Goal: Information Seeking & Learning: Learn about a topic

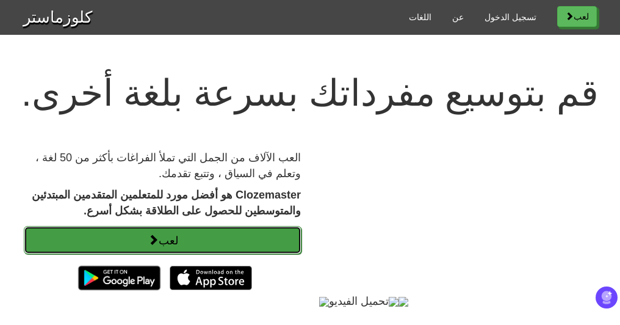
click at [184, 239] on link "لعب" at bounding box center [163, 240] width 278 height 28
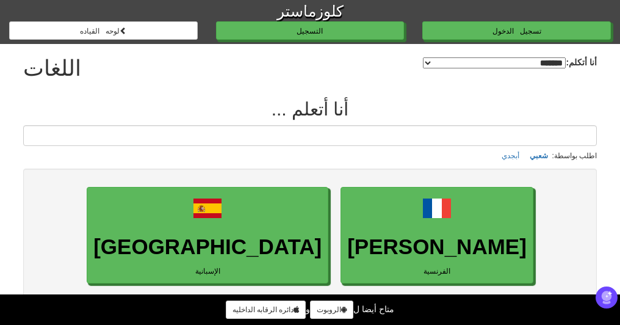
select select "*******"
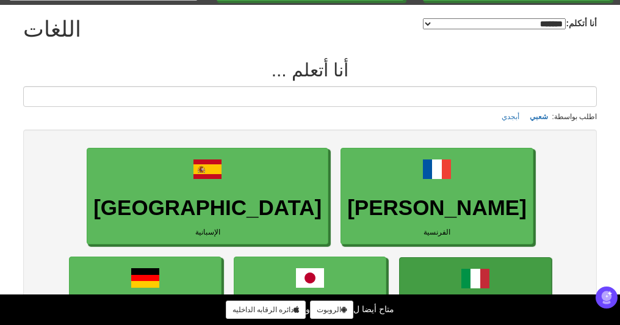
scroll to position [20, 0]
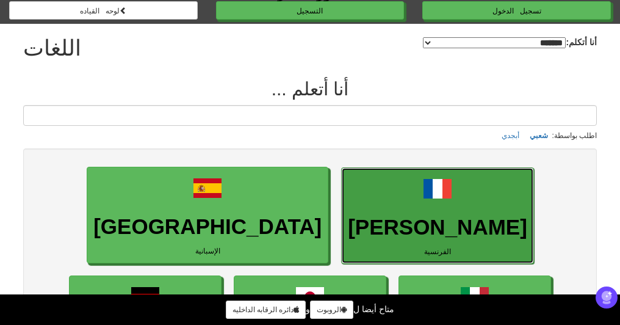
click at [348, 216] on h3 "فرانسيه" at bounding box center [437, 227] width 179 height 24
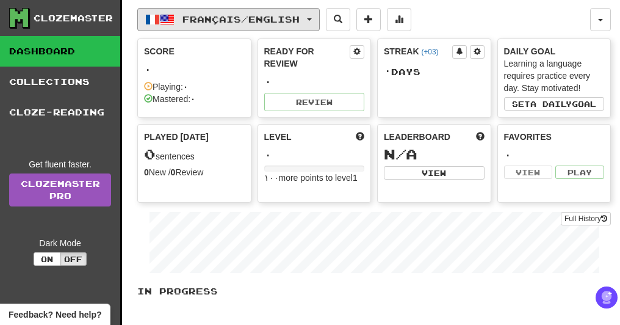
click at [196, 16] on span "Français / English" at bounding box center [240, 19] width 117 height 10
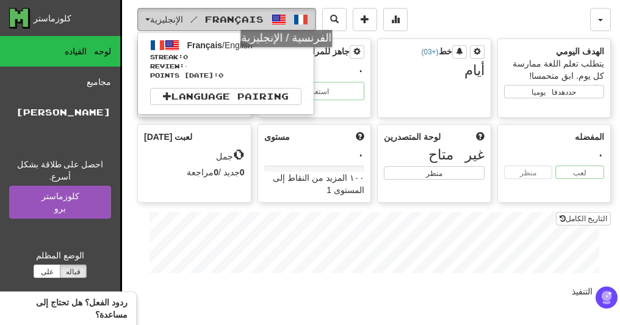
click at [293, 18] on span "button" at bounding box center [300, 19] width 15 height 15
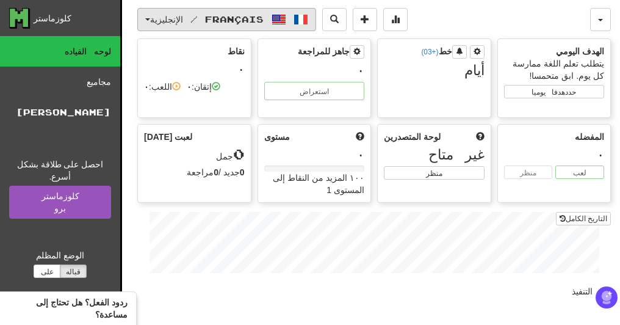
click at [293, 18] on span "button" at bounding box center [300, 19] width 15 height 15
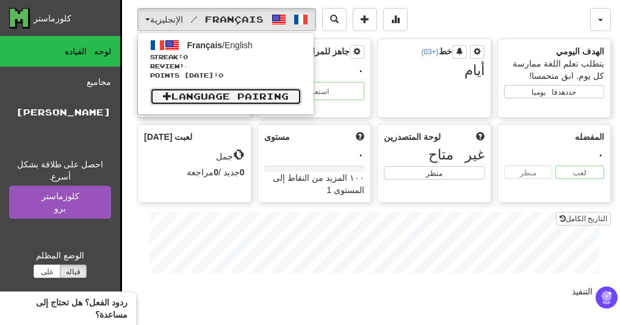
click at [224, 99] on font "Language Pairing" at bounding box center [229, 96] width 117 height 10
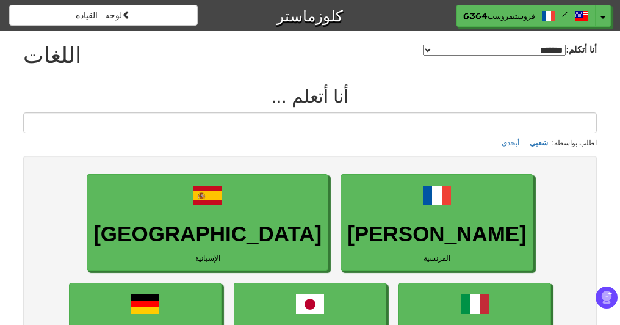
select select "*******"
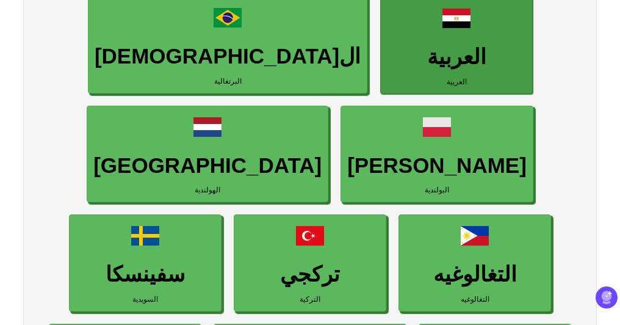
scroll to position [508, 0]
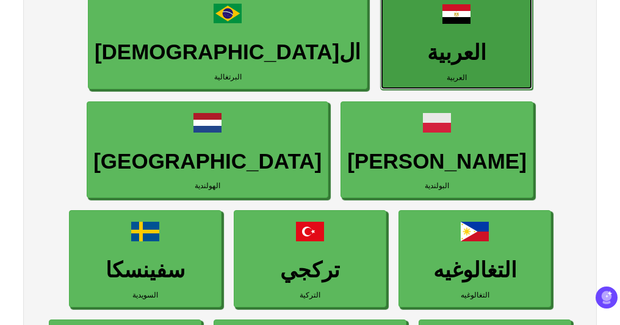
click at [387, 48] on h3 "العربية" at bounding box center [456, 53] width 139 height 24
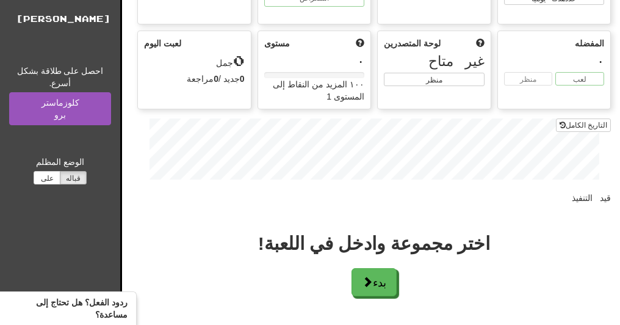
scroll to position [162, 0]
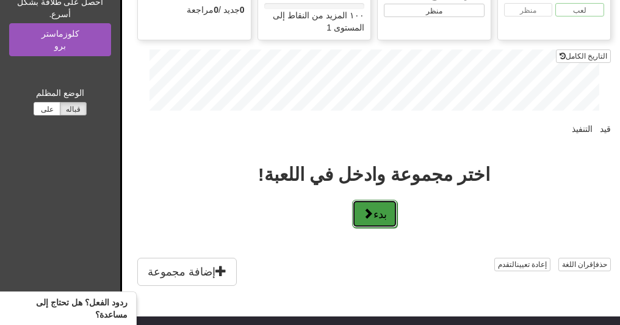
click at [375, 204] on button "بدء" at bounding box center [374, 214] width 45 height 28
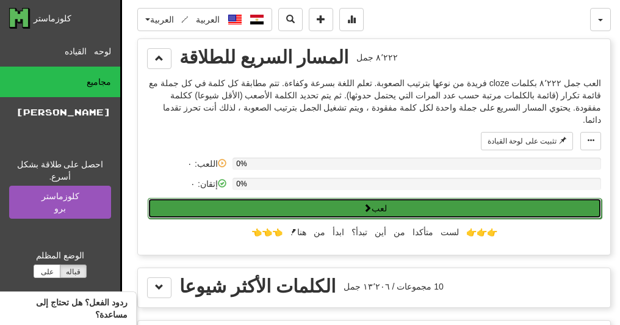
click at [376, 200] on button "لعب" at bounding box center [375, 208] width 454 height 21
select select "**"
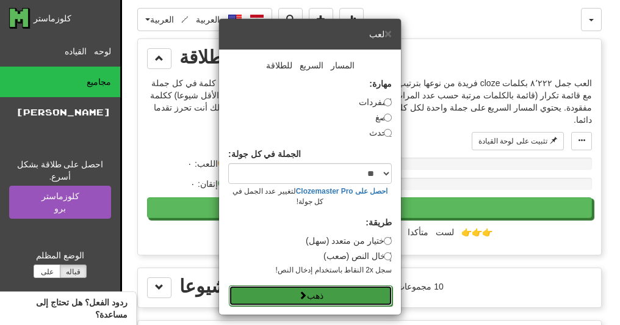
click at [328, 285] on button "ذهب" at bounding box center [311, 295] width 164 height 21
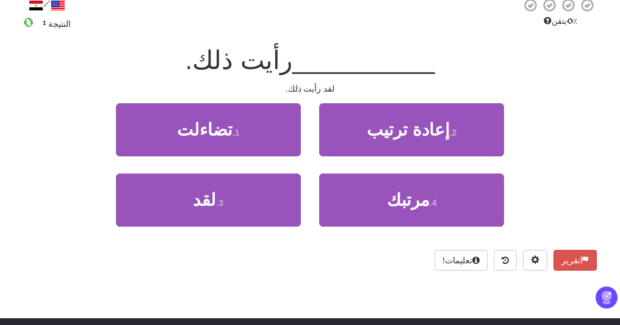
scroll to position [81, 0]
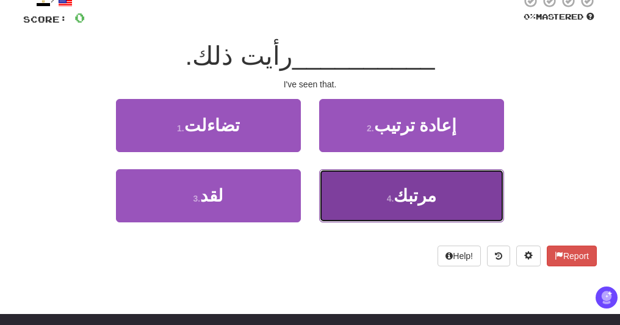
click at [394, 193] on small "4 ." at bounding box center [390, 198] width 7 height 10
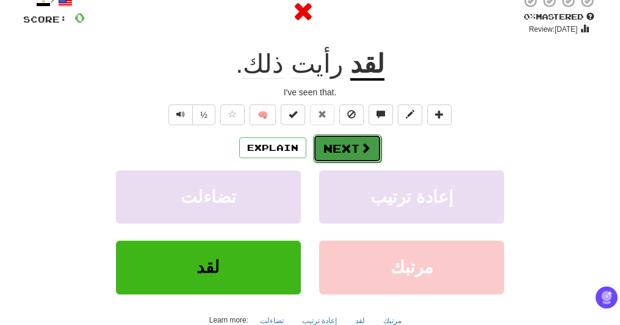
click at [325, 149] on button "Next" at bounding box center [347, 148] width 68 height 28
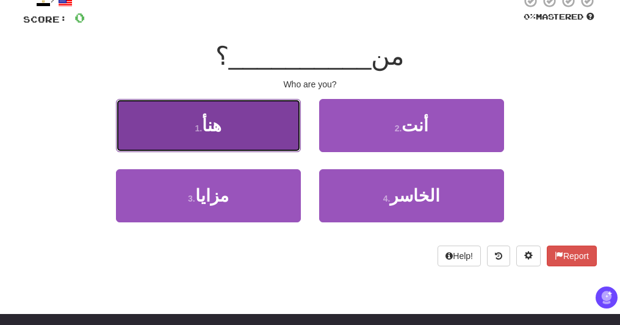
click at [257, 132] on button "1 . هنأ" at bounding box center [208, 125] width 185 height 53
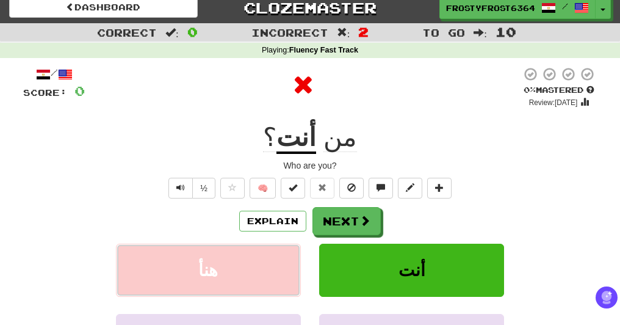
scroll to position [0, 0]
